Goal: Task Accomplishment & Management: Use online tool/utility

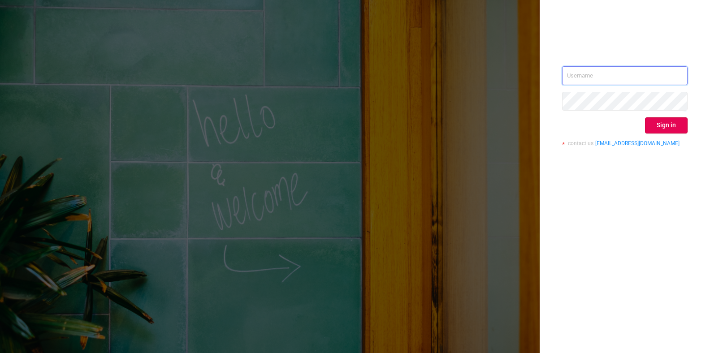
click at [584, 78] on input "text" at bounding box center [624, 75] width 125 height 19
type input "[PERSON_NAME][EMAIL_ADDRESS][DOMAIN_NAME]"
click at [606, 78] on input "[PERSON_NAME][EMAIL_ADDRESS][DOMAIN_NAME]" at bounding box center [624, 75] width 125 height 19
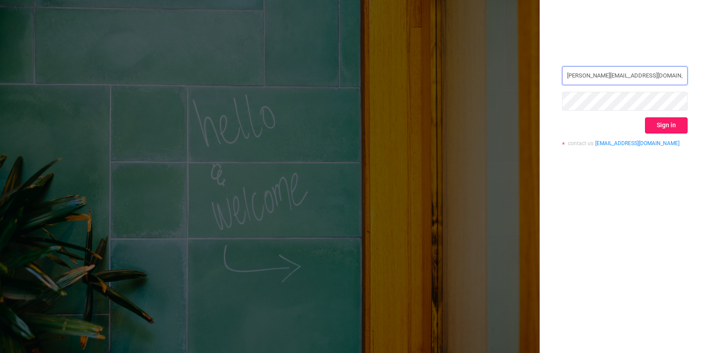
type input "[PERSON_NAME][EMAIL_ADDRESS][DOMAIN_NAME]"
click at [660, 126] on button "Sign in" at bounding box center [666, 125] width 43 height 16
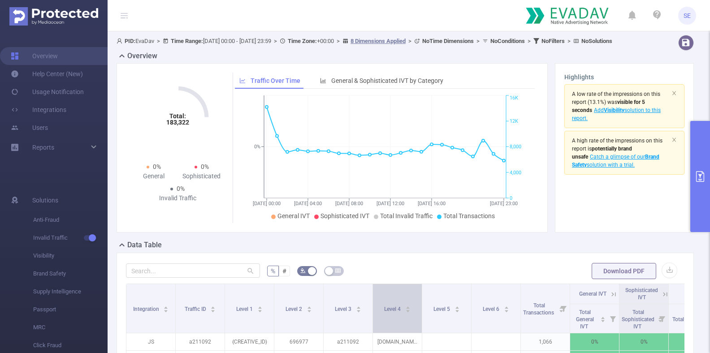
scroll to position [2, 0]
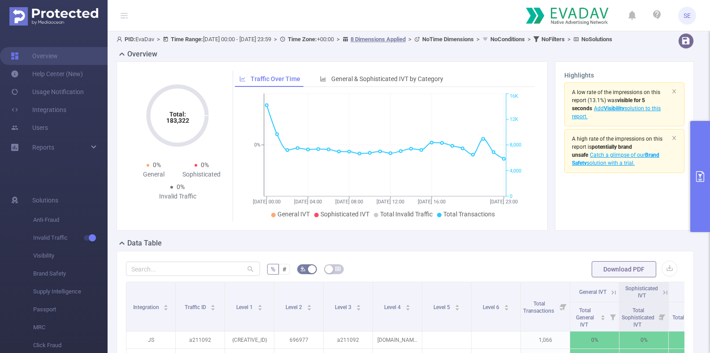
click at [699, 167] on button "primary" at bounding box center [700, 176] width 20 height 111
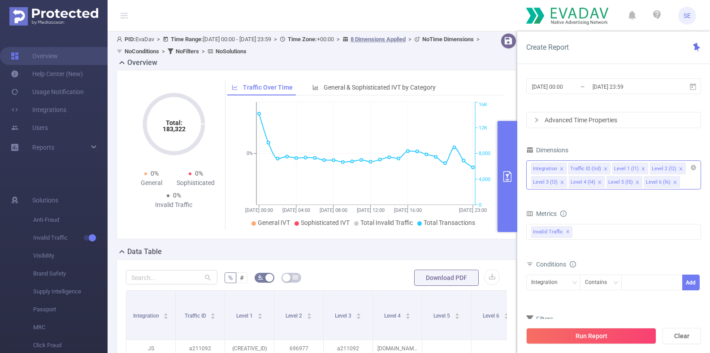
click at [561, 168] on icon "icon: close" at bounding box center [561, 169] width 4 height 4
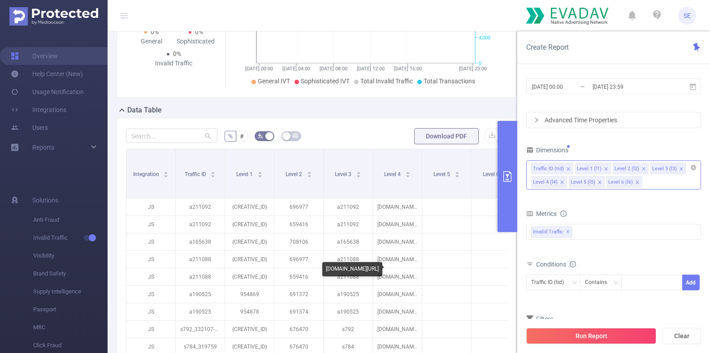
scroll to position [138, 0]
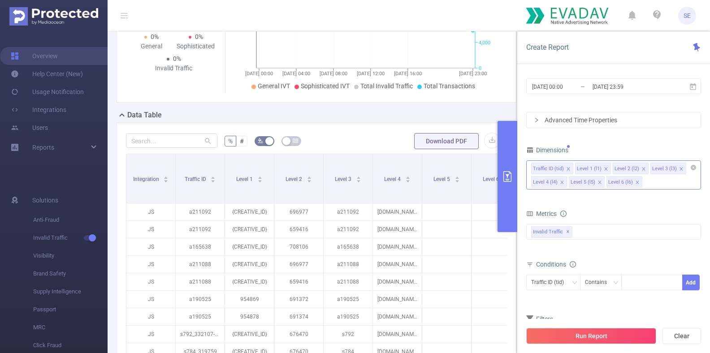
click at [605, 171] on span at bounding box center [605, 169] width 4 height 10
click at [605, 171] on icon "icon: close" at bounding box center [605, 169] width 4 height 5
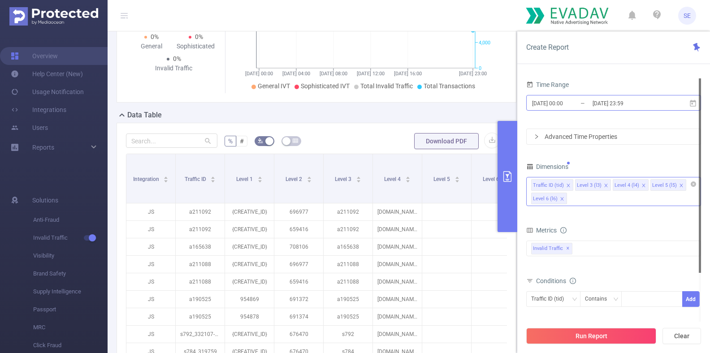
click at [586, 103] on input "[DATE] 00:00" at bounding box center [567, 103] width 73 height 12
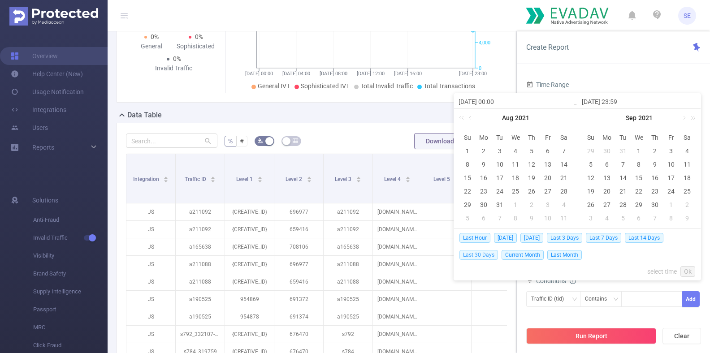
click at [487, 256] on span "Last 30 Days" at bounding box center [478, 255] width 39 height 10
type input "[DATE] 00:00"
type input "[DATE] 23:59"
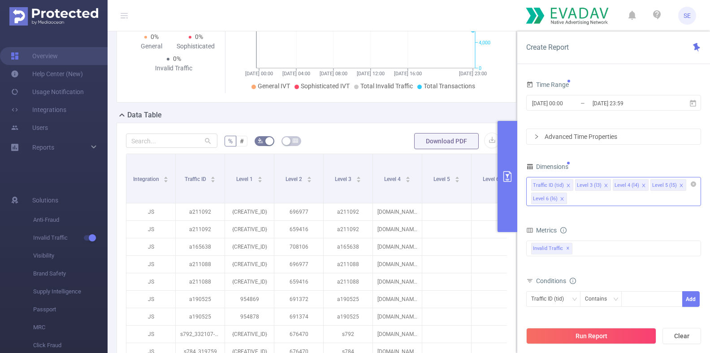
click at [535, 138] on icon "icon: right" at bounding box center [536, 136] width 3 height 4
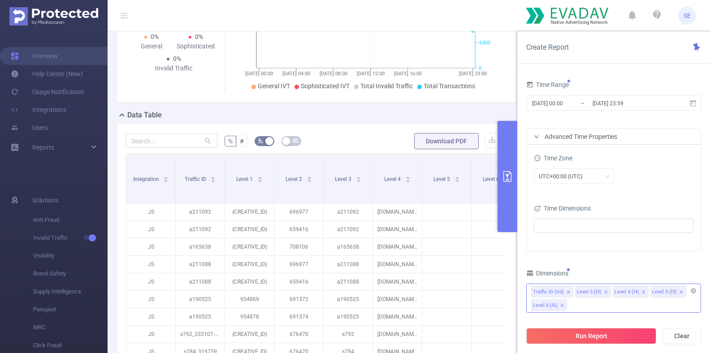
click at [537, 138] on icon "icon: right" at bounding box center [536, 136] width 5 height 5
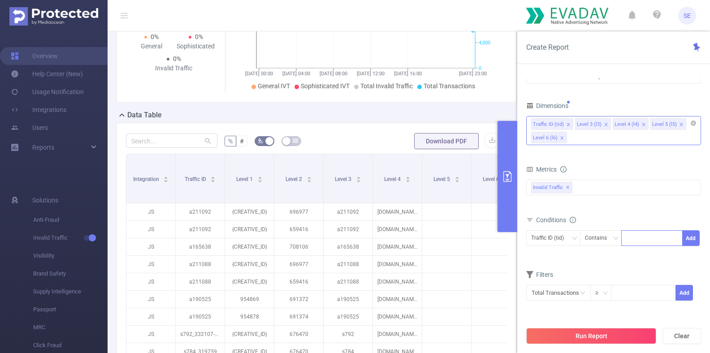
click at [636, 238] on div at bounding box center [652, 238] width 52 height 15
paste input "721487"
type input "721487"
click at [639, 252] on li "721487" at bounding box center [651, 254] width 61 height 14
click at [606, 262] on form "Dimensions Traffic ID (tid) Level 3 (l3) Level 4 (l4) Level 5 (l5) Level 6 (l6)…" at bounding box center [613, 205] width 175 height 213
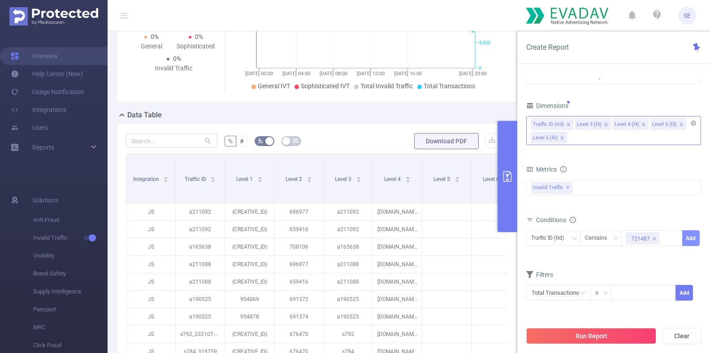
click at [690, 235] on button "Add" at bounding box center [690, 238] width 17 height 16
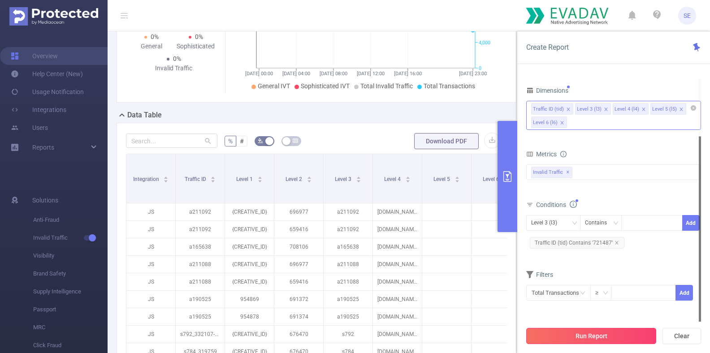
click at [579, 334] on button "Run Report" at bounding box center [591, 336] width 130 height 16
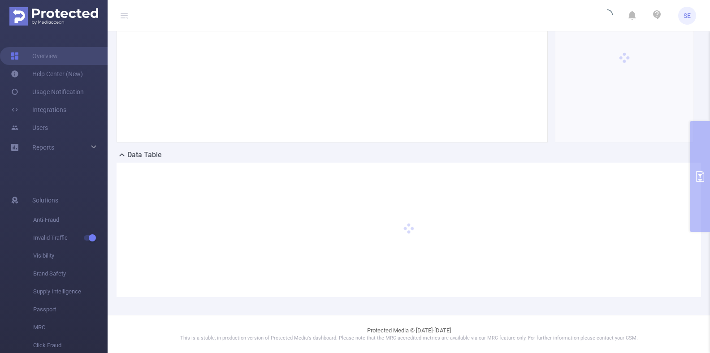
scroll to position [97, 0]
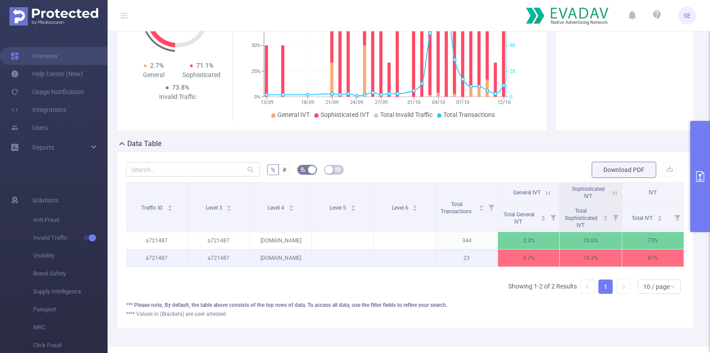
scroll to position [0, 2]
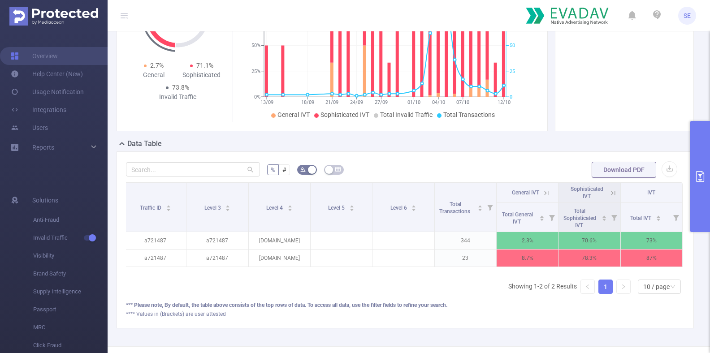
click at [547, 192] on icon at bounding box center [546, 193] width 8 height 8
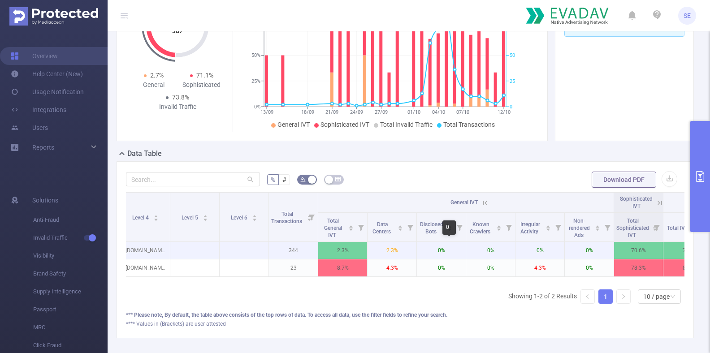
scroll to position [0, 134]
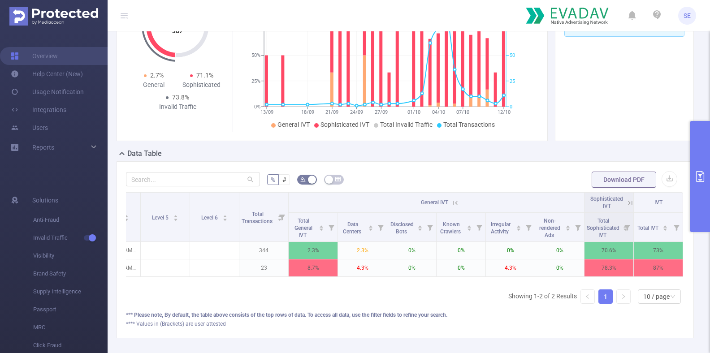
click at [453, 202] on icon at bounding box center [455, 203] width 8 height 8
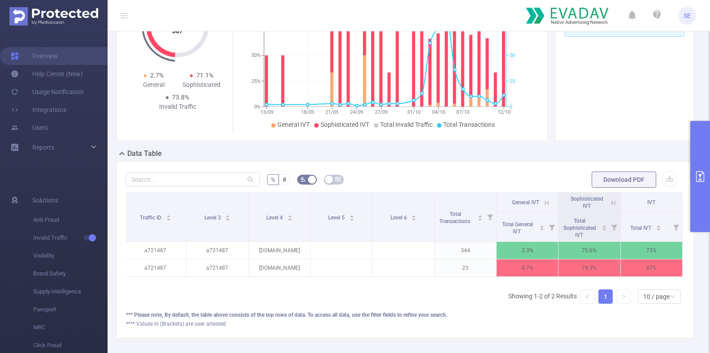
scroll to position [0, 2]
click at [615, 201] on icon at bounding box center [613, 203] width 4 height 4
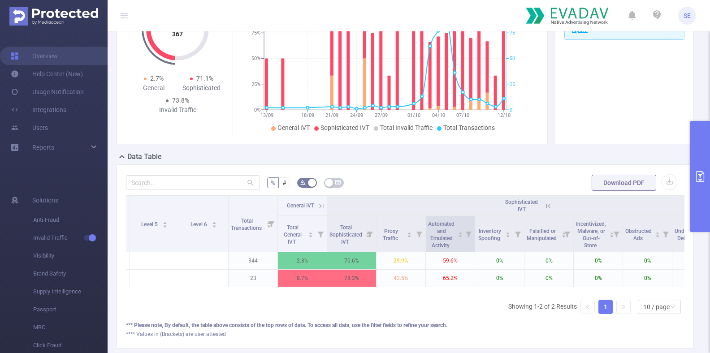
scroll to position [0, 143]
click at [323, 207] on icon at bounding box center [323, 206] width 8 height 8
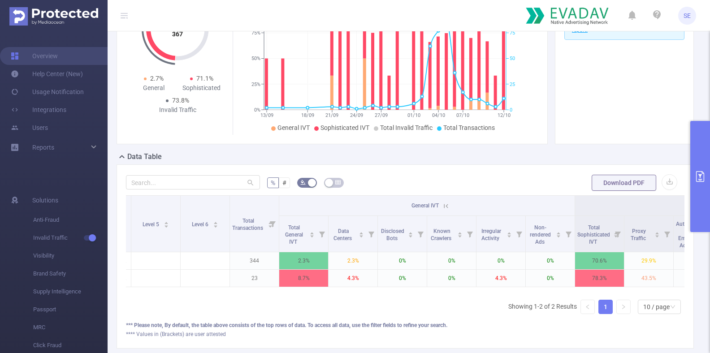
scroll to position [0, 0]
